Goal: Information Seeking & Learning: Learn about a topic

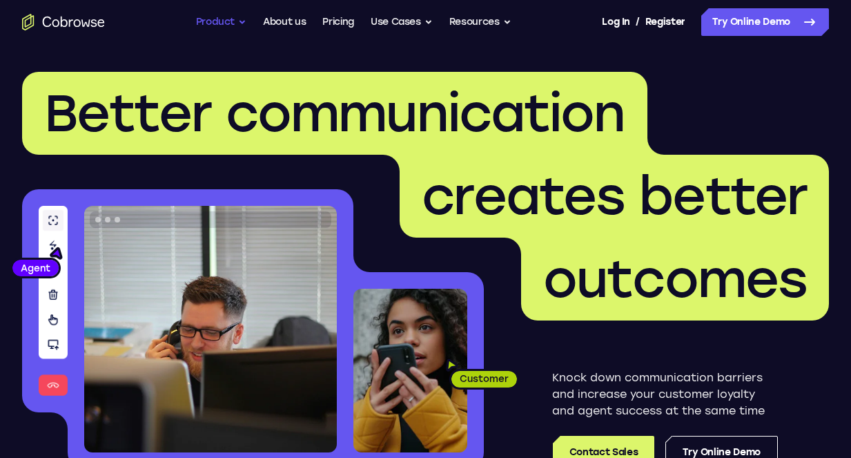
click at [238, 20] on button "Product" at bounding box center [221, 22] width 51 height 28
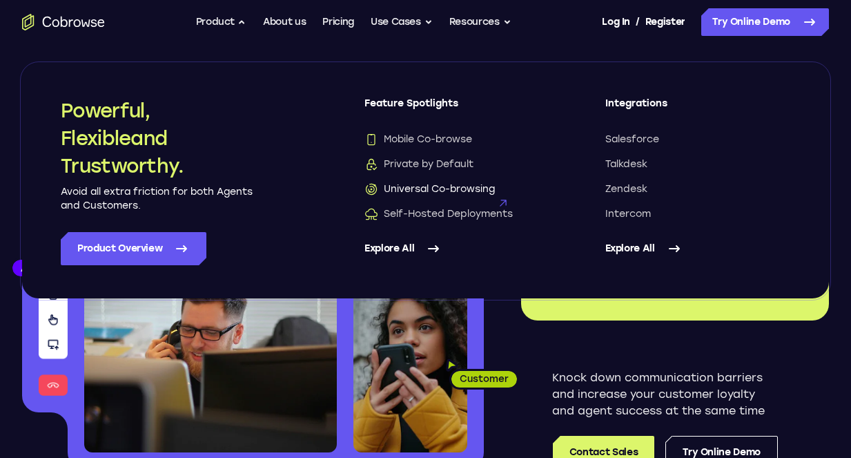
click at [484, 193] on span "Universal Co-browsing" at bounding box center [430, 189] width 130 height 14
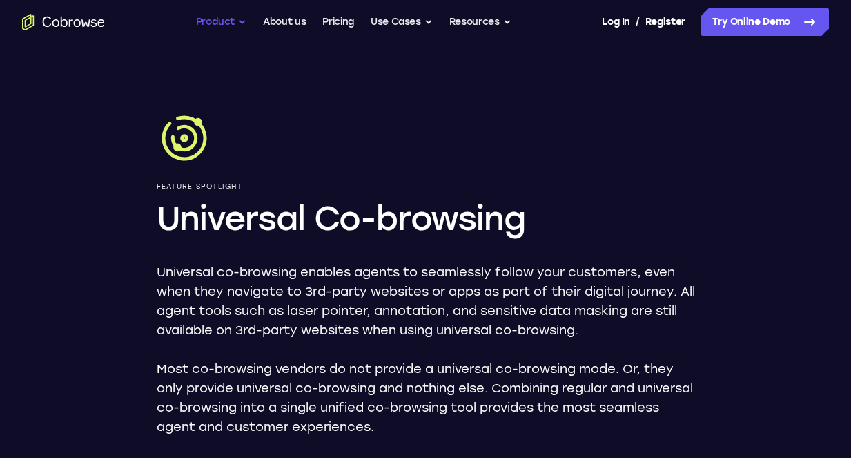
click at [235, 24] on button "Product" at bounding box center [221, 22] width 51 height 28
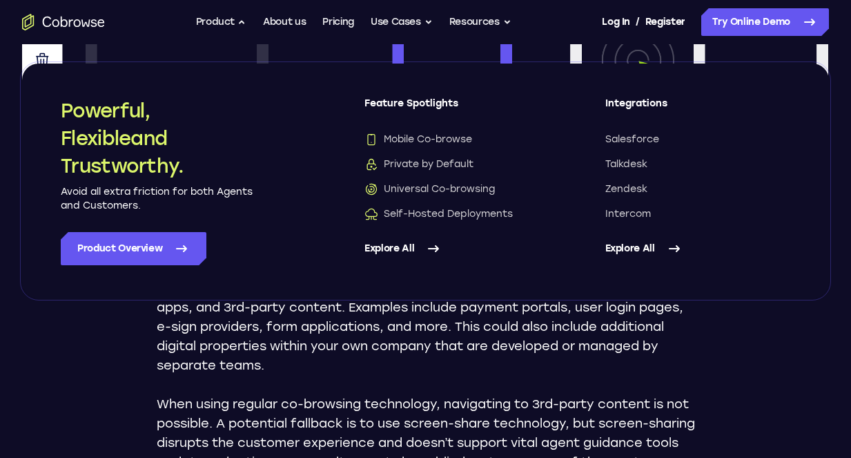
scroll to position [552, 0]
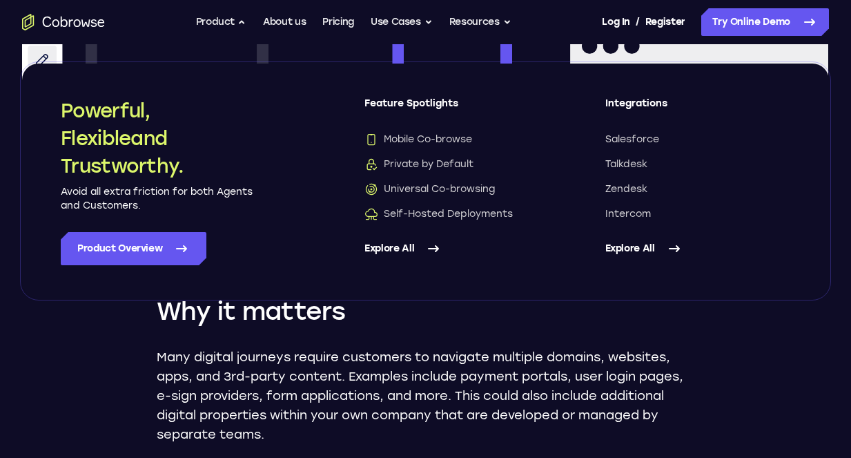
click at [539, 352] on p "Many digital journeys require customers to navigate multiple domains, websites,…" at bounding box center [426, 395] width 539 height 97
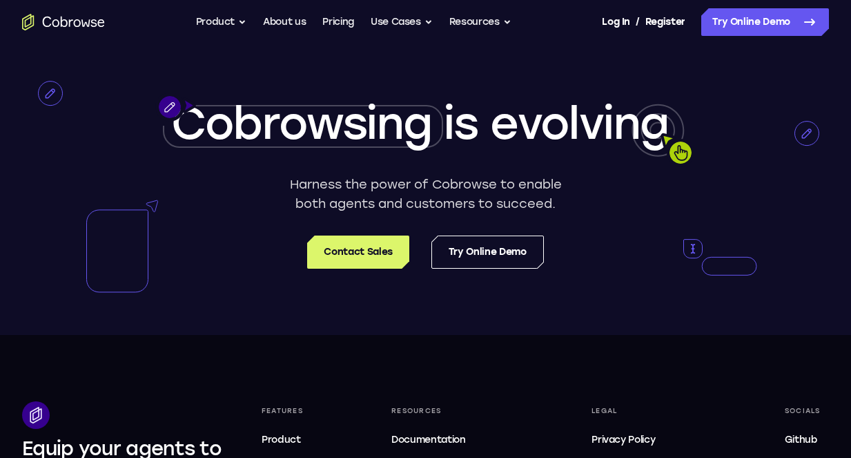
scroll to position [2140, 0]
